Goal: Task Accomplishment & Management: Use online tool/utility

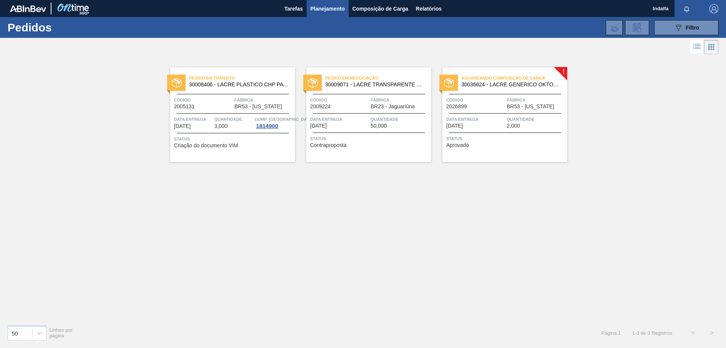
click at [491, 114] on div "Aguardando Composição de Carga 30036624 - LACRE GENERICO OKTOBERFEST Código 202…" at bounding box center [505, 114] width 125 height 95
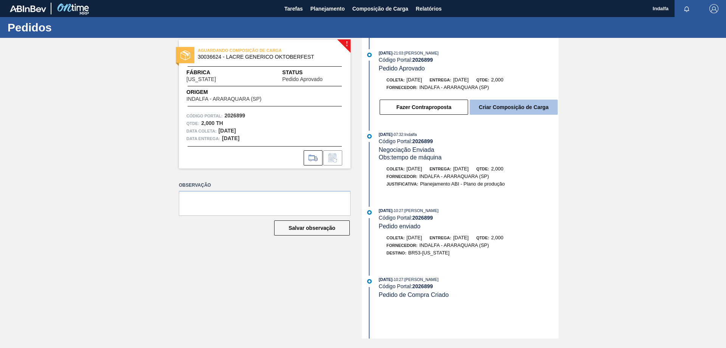
click at [495, 104] on button "Criar Composição de Carga" at bounding box center [514, 106] width 88 height 15
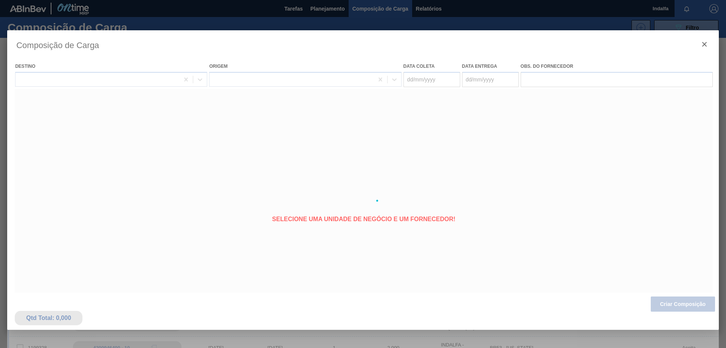
type coleta "[DATE]"
type entrega "[DATE]"
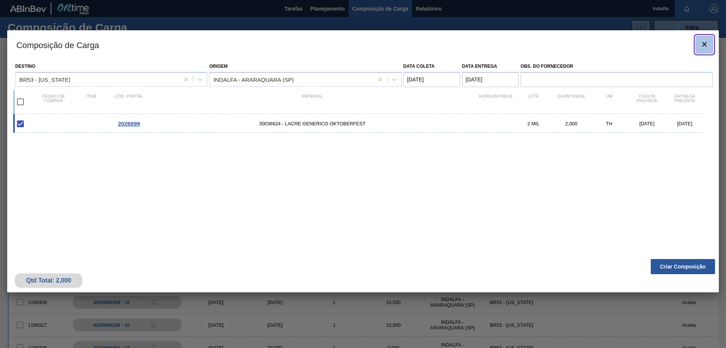
click at [706, 45] on icon "botão de ícone" at bounding box center [704, 44] width 9 height 9
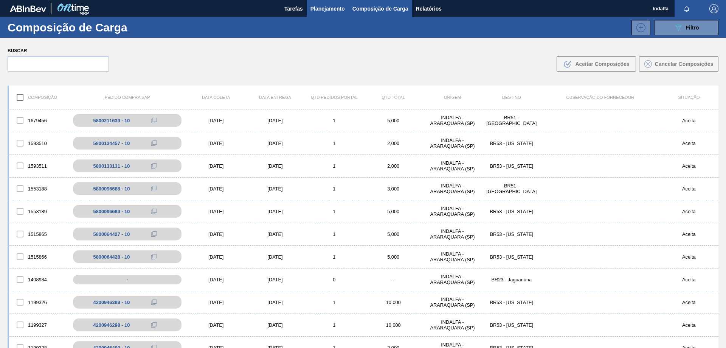
click at [326, 11] on span "Planejamento" at bounding box center [328, 8] width 34 height 9
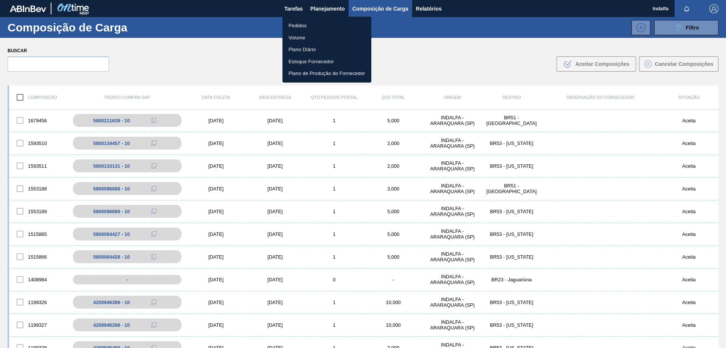
click at [316, 28] on li "Pedidos" at bounding box center [327, 26] width 89 height 12
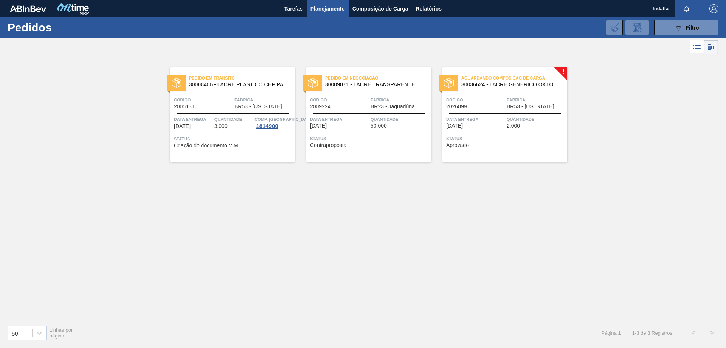
click at [500, 121] on span "Data entrega" at bounding box center [475, 119] width 59 height 8
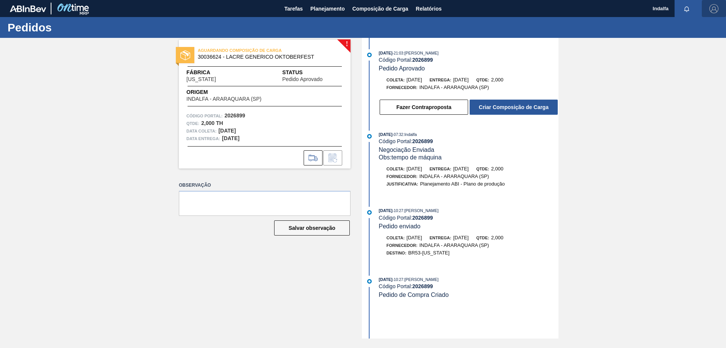
click at [714, 9] on img "button" at bounding box center [714, 8] width 9 height 9
click at [684, 124] on div at bounding box center [363, 174] width 726 height 348
click at [717, 11] on img "button" at bounding box center [714, 8] width 9 height 9
click at [680, 67] on li "Sair" at bounding box center [691, 68] width 57 height 14
